Goal: Information Seeking & Learning: Learn about a topic

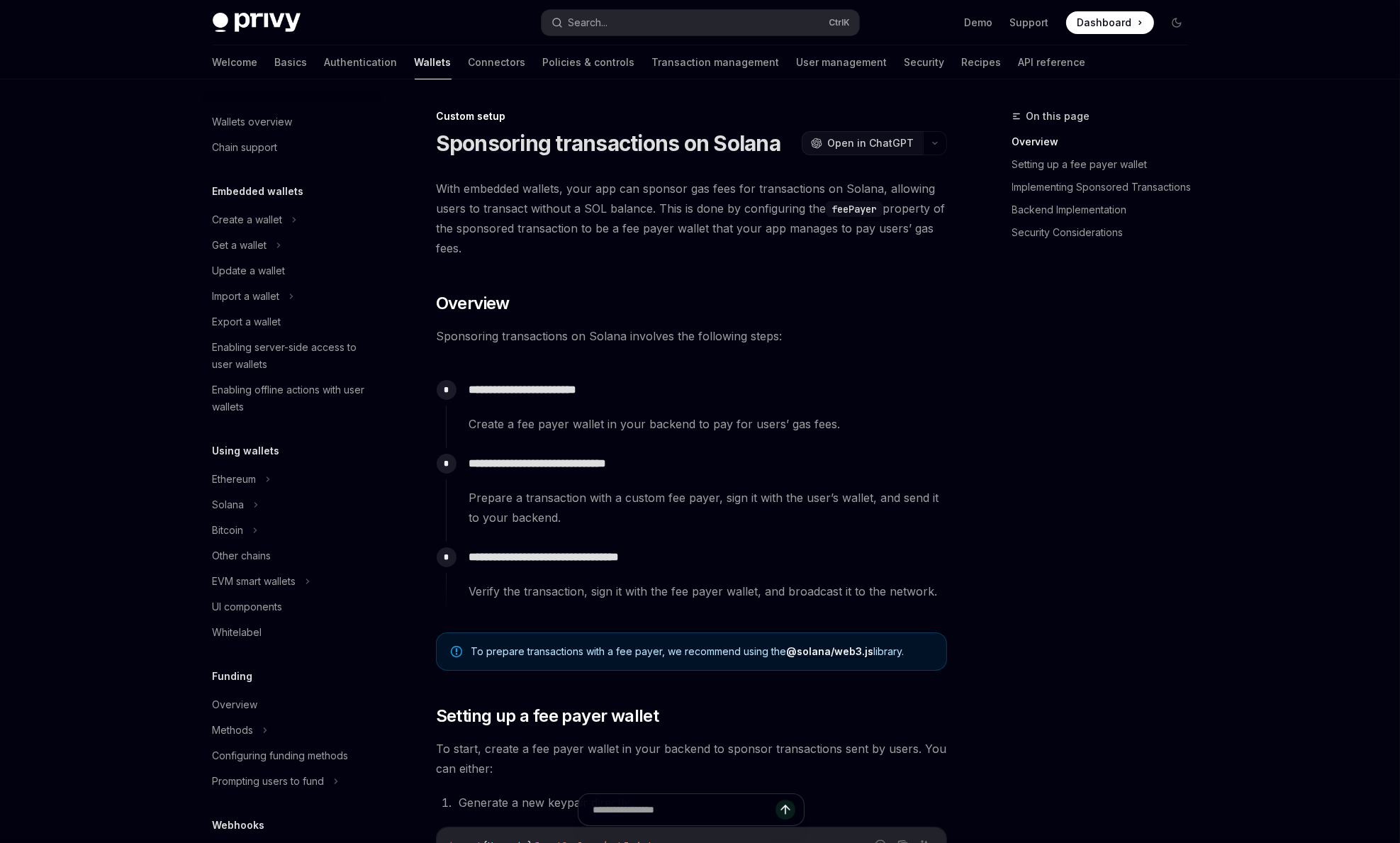
scroll to position [459, 0]
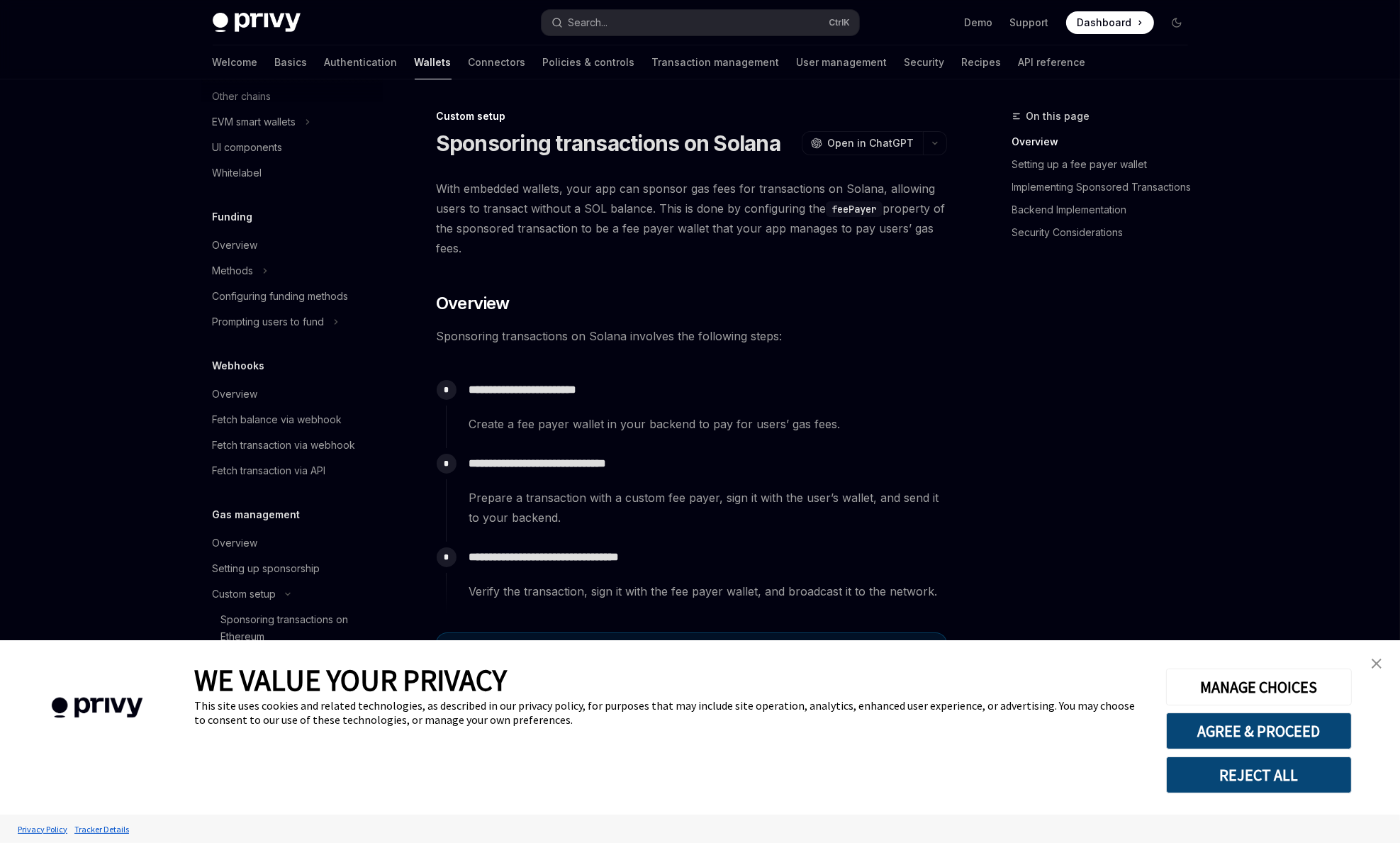
type textarea "*"
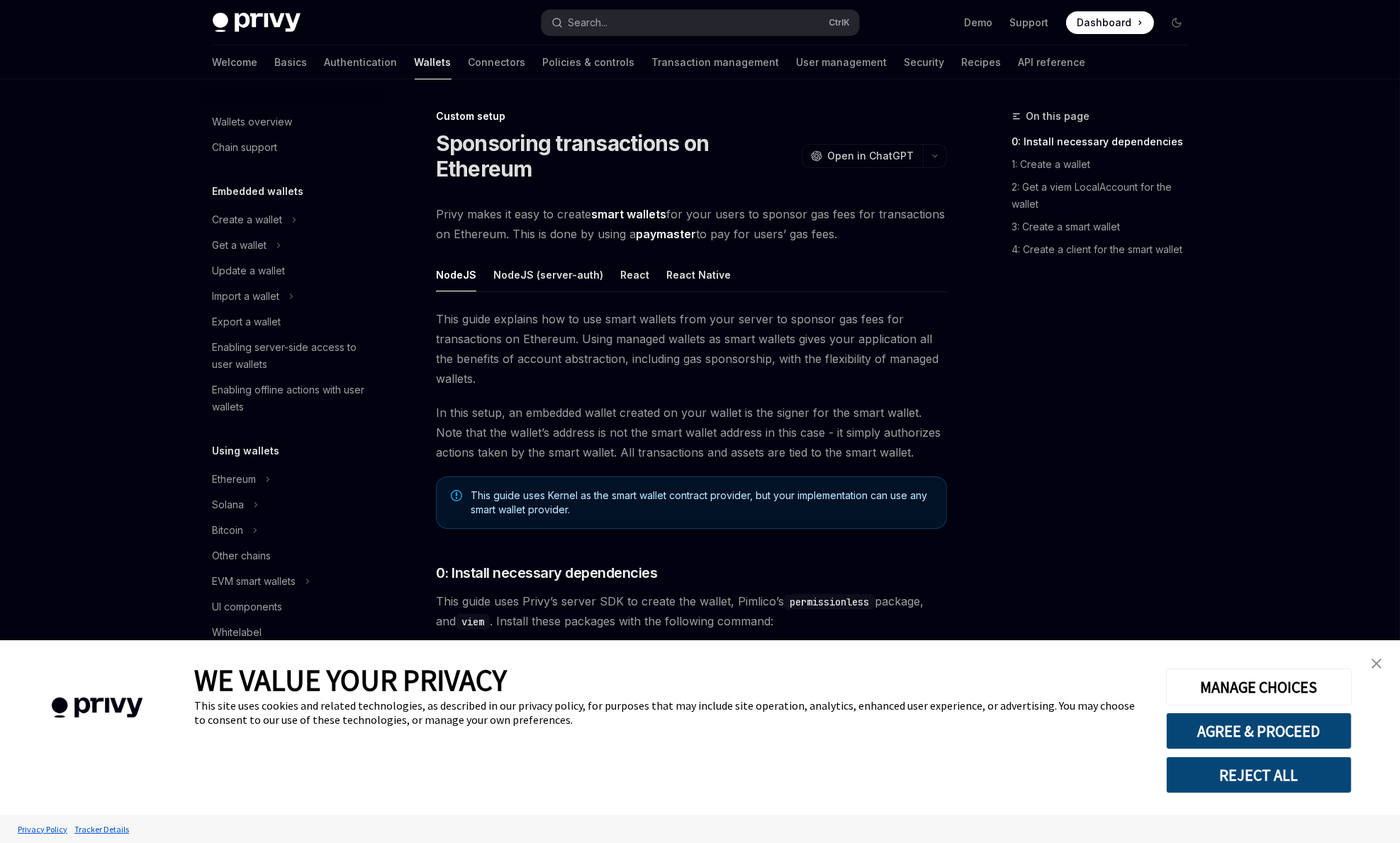
scroll to position [459, 0]
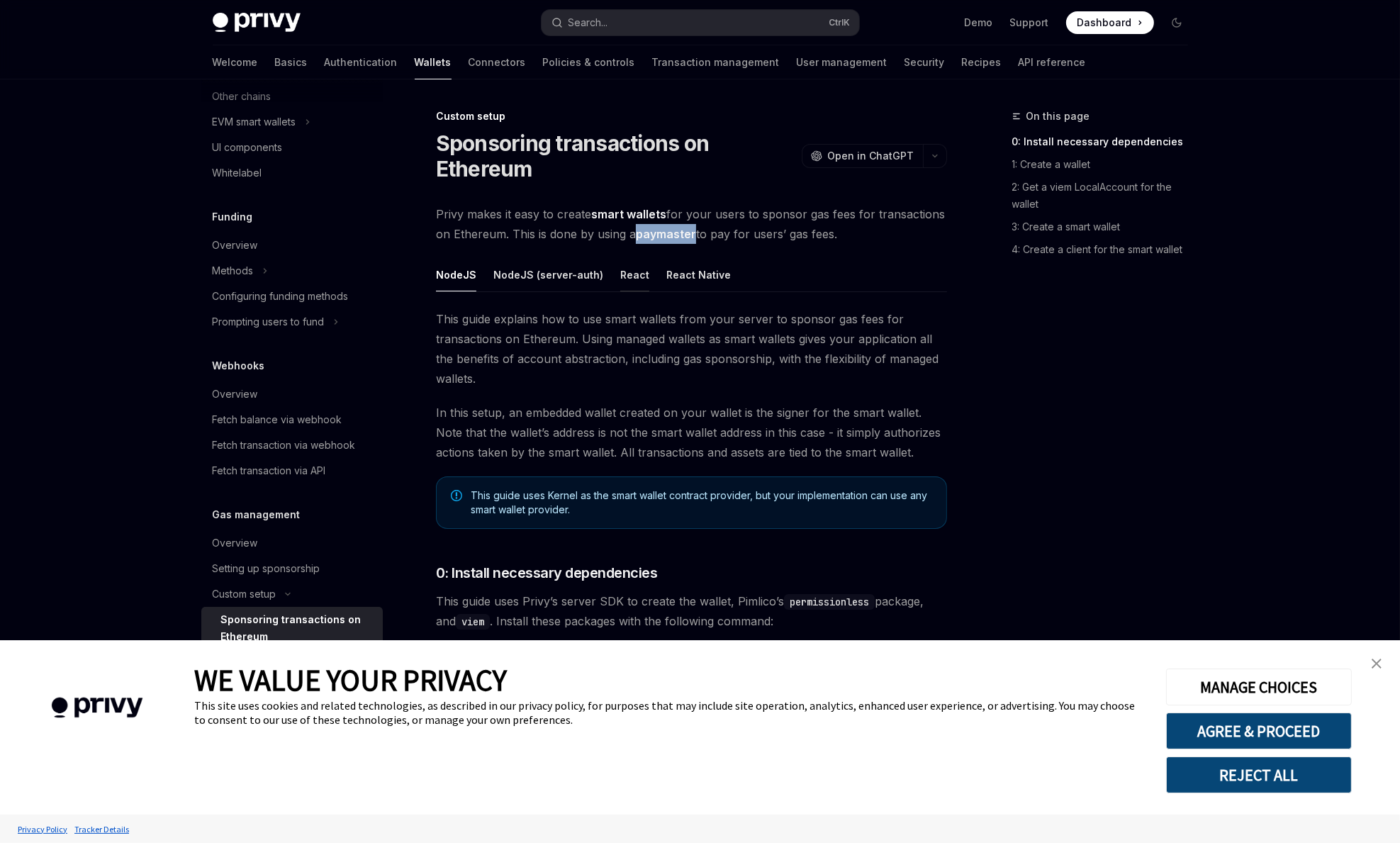
click at [624, 284] on button "React" at bounding box center [635, 274] width 29 height 33
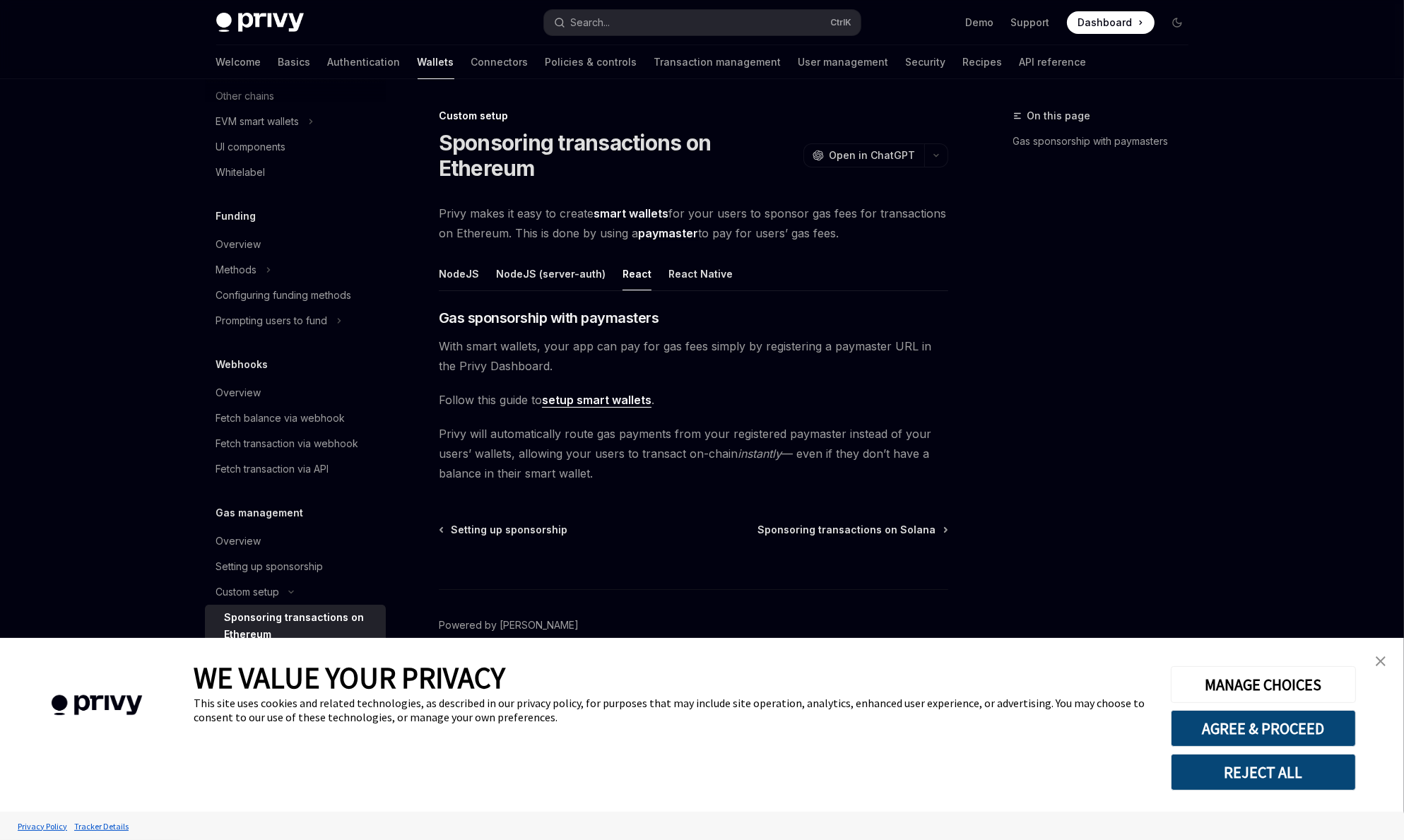
click at [673, 198] on div "Custom setup Sponsoring transactions on Ethereum OpenAI Open in ChatGPT OpenAI …" at bounding box center [560, 473] width 780 height 733
click at [538, 272] on button "NodeJS (server-auth)" at bounding box center [551, 273] width 110 height 33
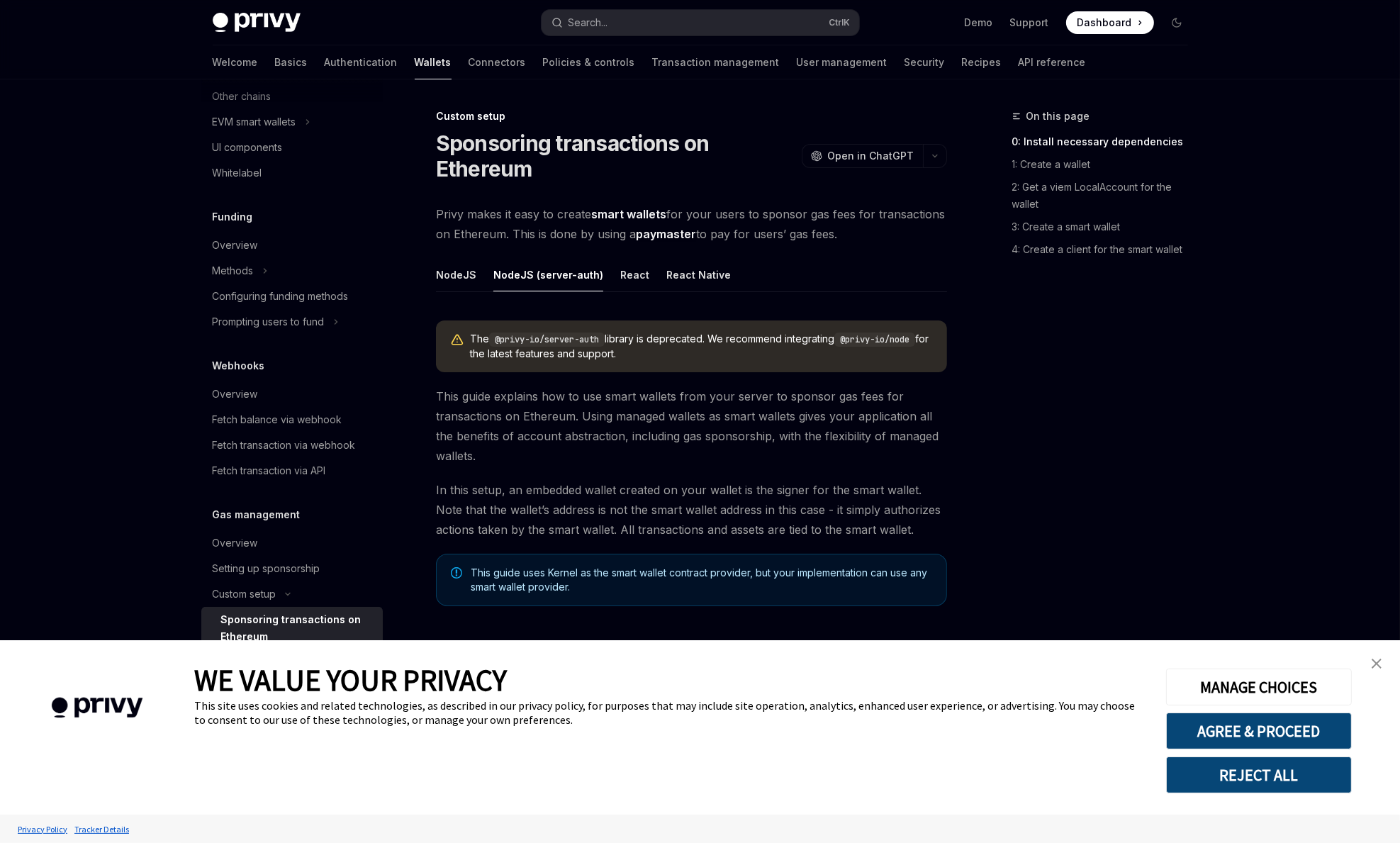
click at [609, 275] on ul "NodeJS NodeJS (server-auth) React React Native" at bounding box center [691, 275] width 511 height 34
click at [620, 275] on button "React" at bounding box center [635, 274] width 29 height 33
type textarea "*"
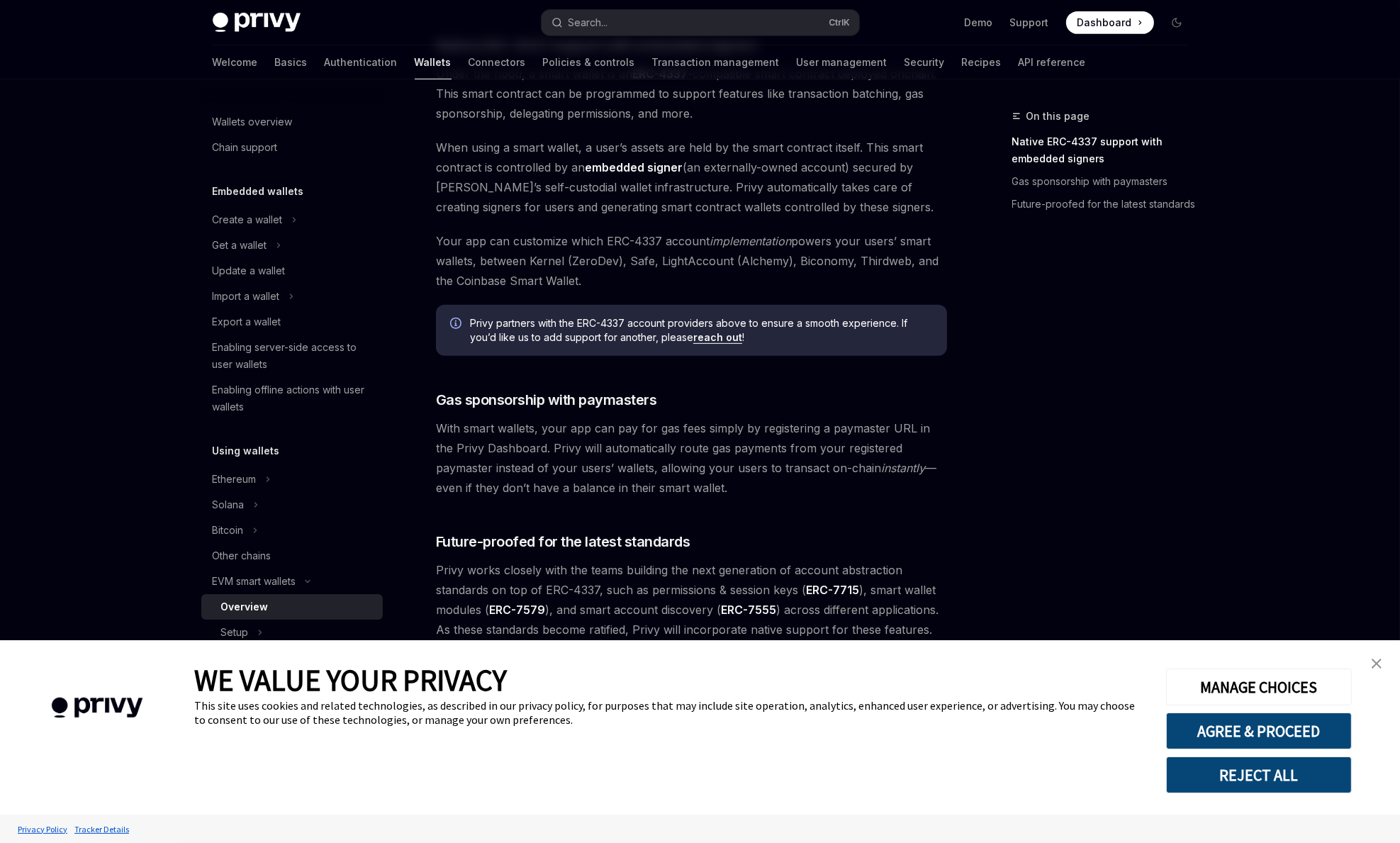
scroll to position [869, 0]
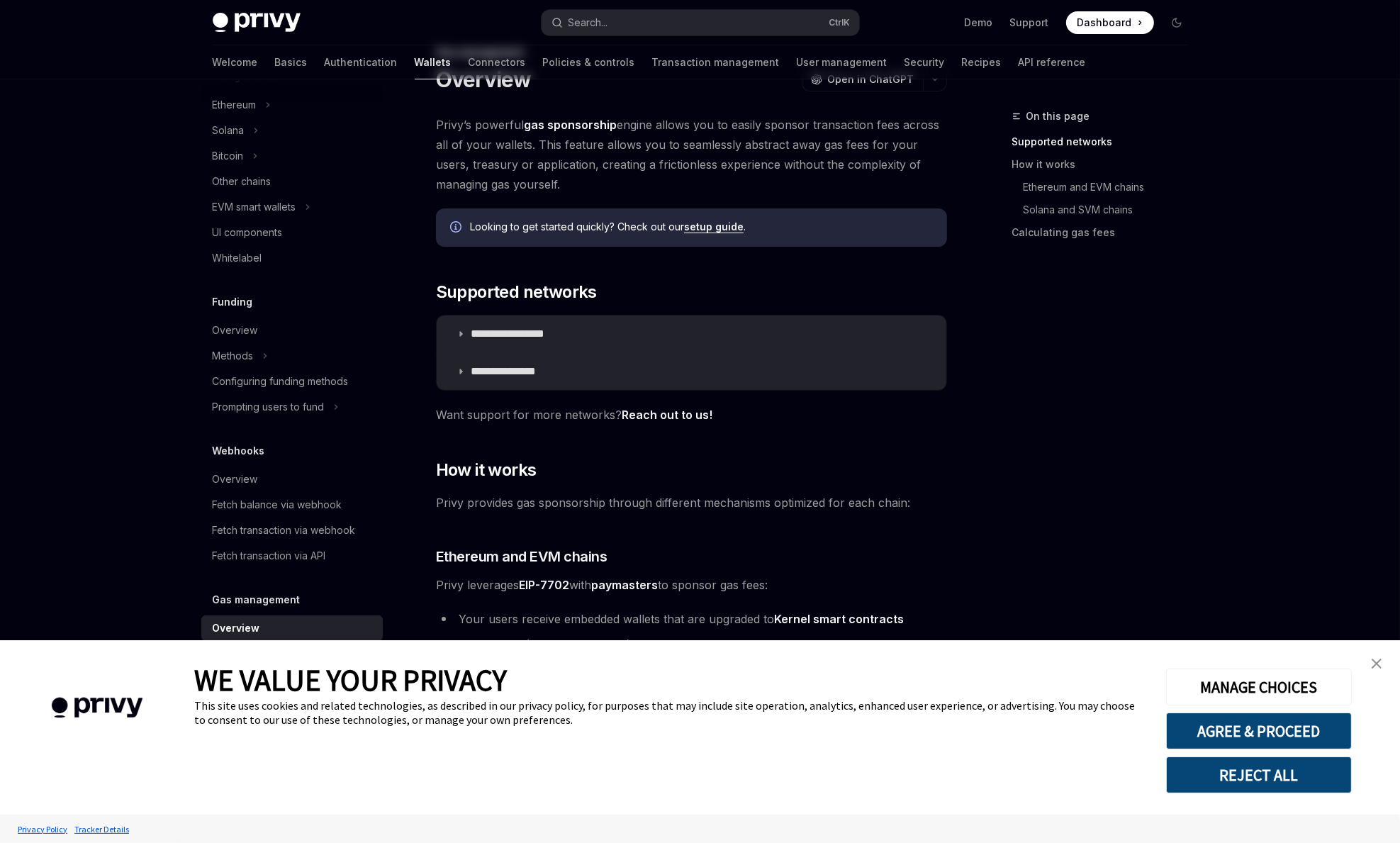
scroll to position [136, 0]
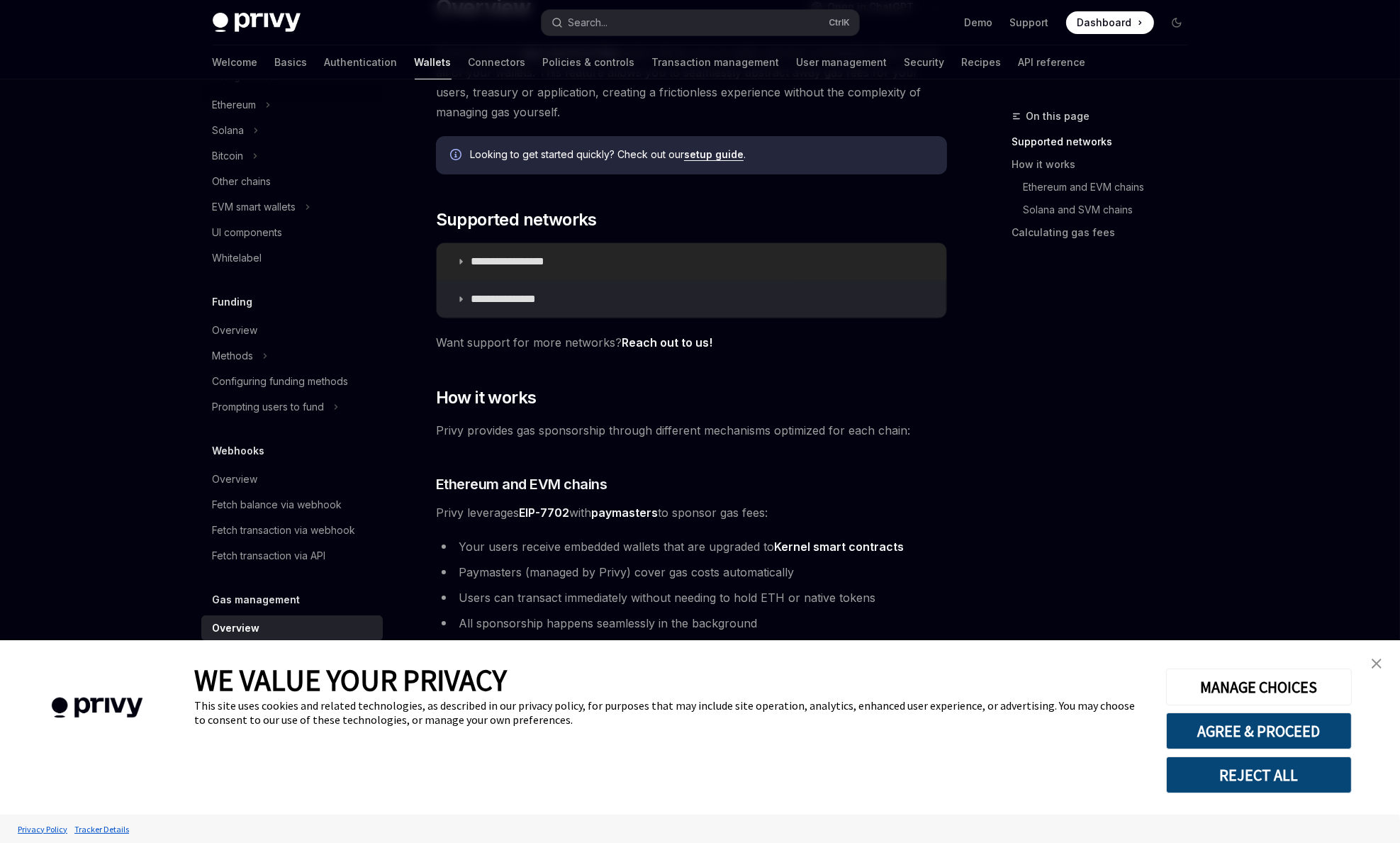
click at [513, 258] on p "**********" at bounding box center [523, 261] width 105 height 14
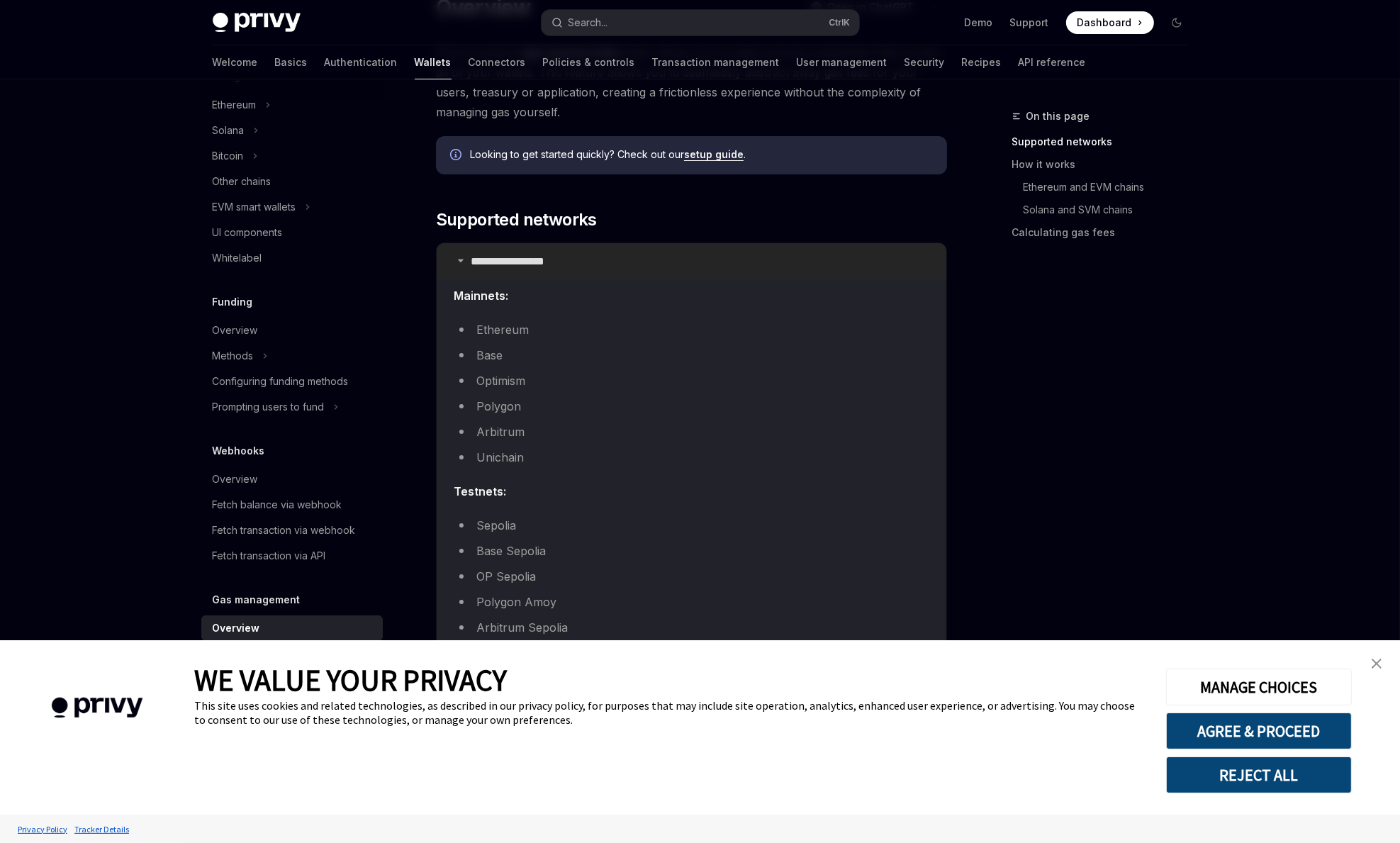
click at [513, 258] on p "**********" at bounding box center [523, 261] width 105 height 14
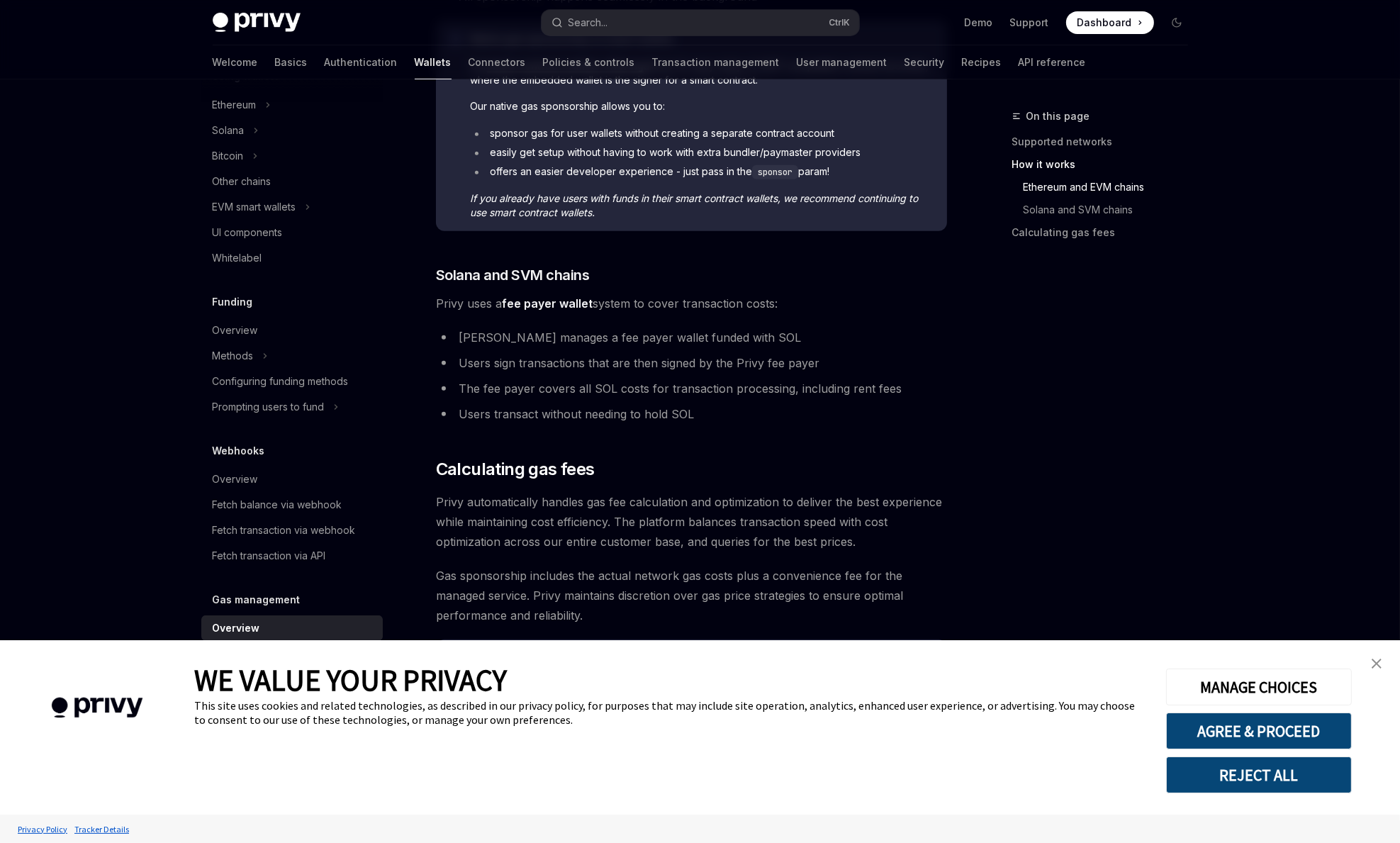
scroll to position [838, 0]
